Goal: Download file/media

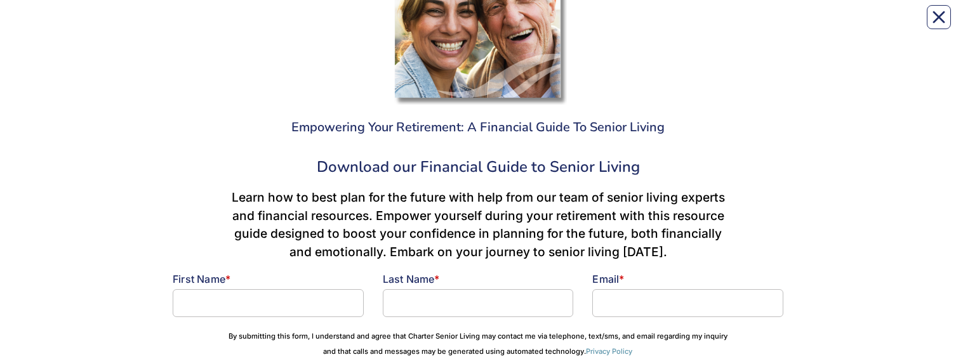
scroll to position [254, 0]
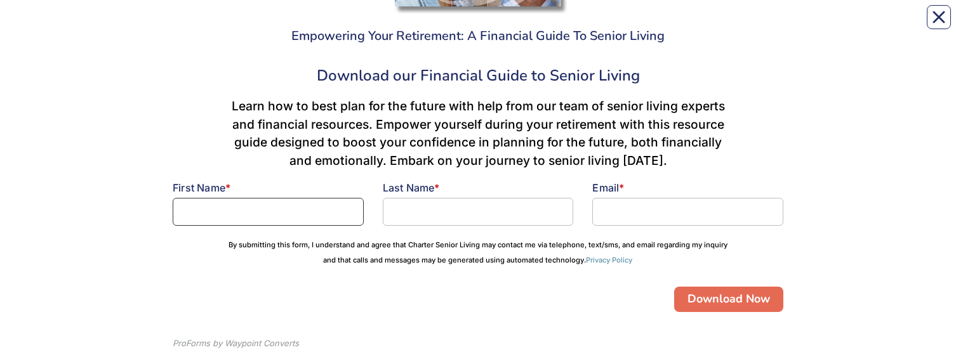
click at [310, 208] on input at bounding box center [268, 212] width 191 height 28
type input "[PERSON_NAME]"
type input "[PERSON_NAME][EMAIL_ADDRESS][PERSON_NAME][DOMAIN_NAME]"
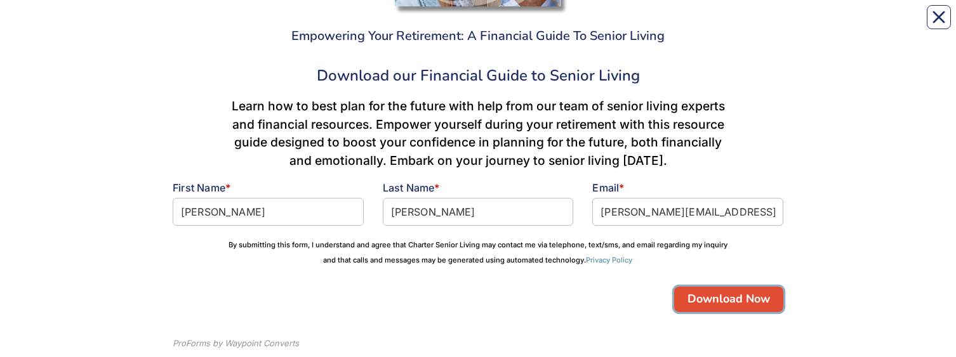
click at [731, 303] on button "Download Now" at bounding box center [728, 299] width 109 height 25
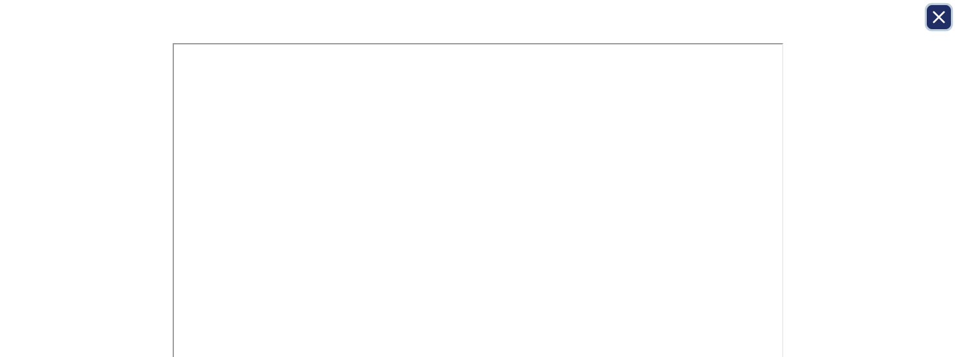
click at [945, 20] on button "Close" at bounding box center [939, 17] width 24 height 24
